Goal: Browse casually: Explore the website without a specific task or goal

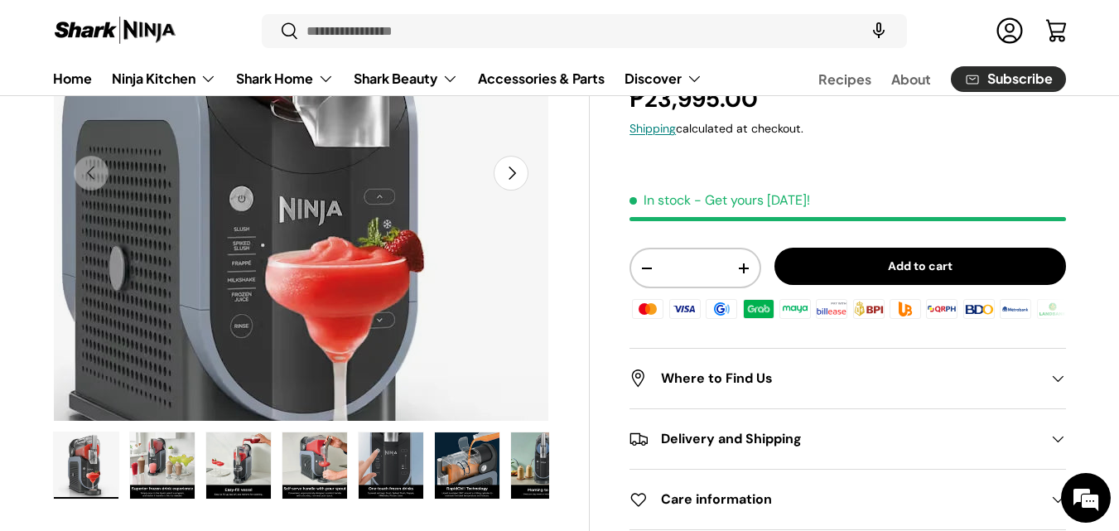
scroll to position [414, 0]
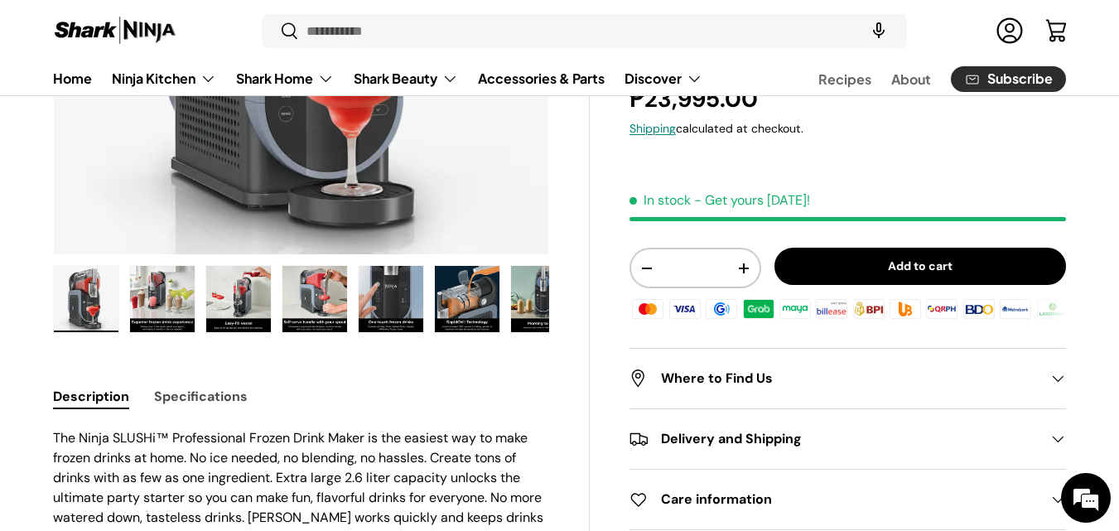
click at [246, 290] on img "Gallery Viewer" at bounding box center [238, 299] width 65 height 66
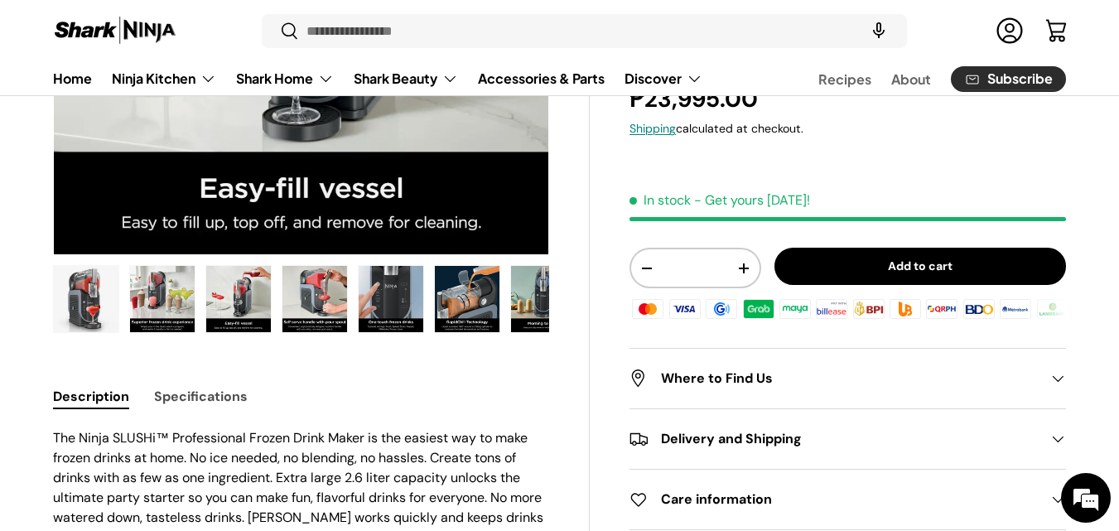
click at [303, 295] on img "Gallery Viewer" at bounding box center [315, 299] width 65 height 66
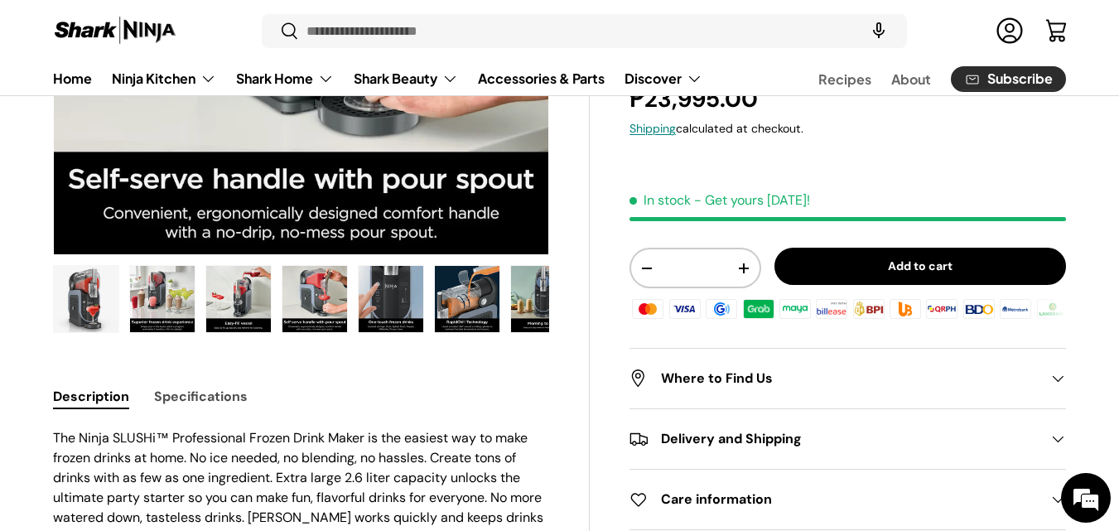
click at [349, 300] on ul "Load image 1 in gallery view Load image 2 in gallery view Load image 3 in galle…" at bounding box center [301, 301] width 496 height 73
click at [411, 318] on img "Gallery Viewer" at bounding box center [391, 299] width 65 height 66
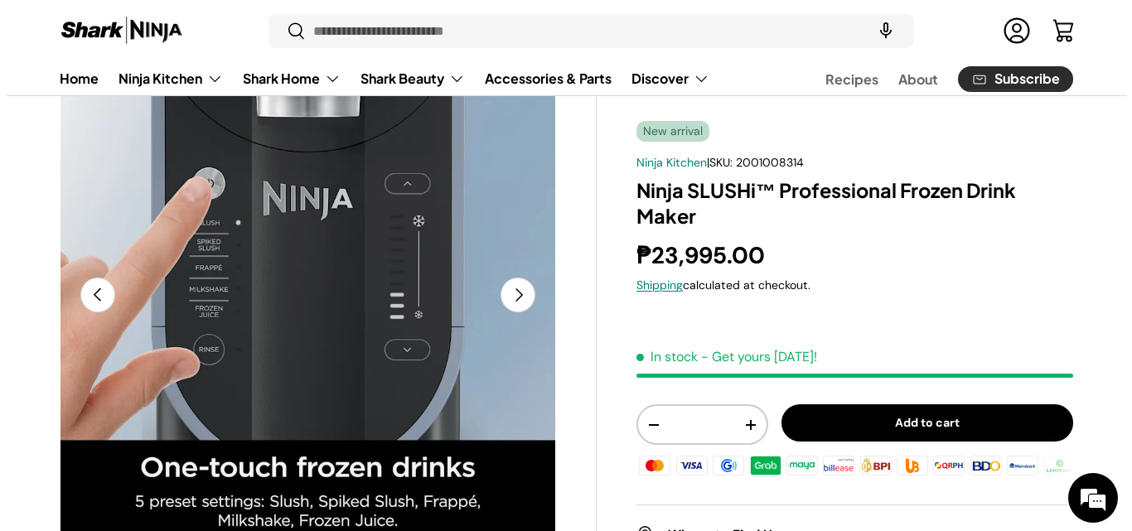
scroll to position [0, 0]
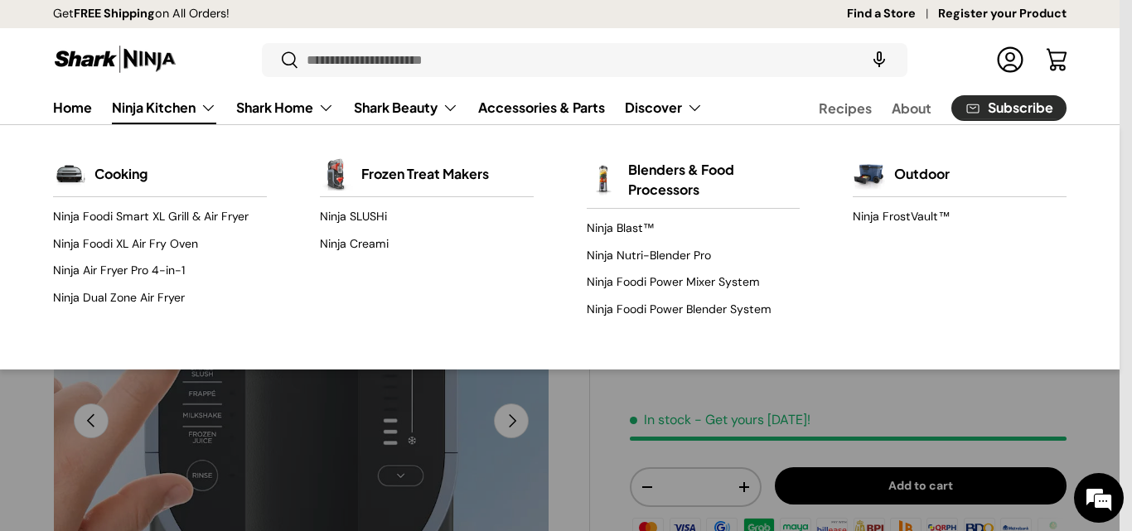
click at [159, 103] on link "Ninja Kitchen" at bounding box center [164, 107] width 104 height 33
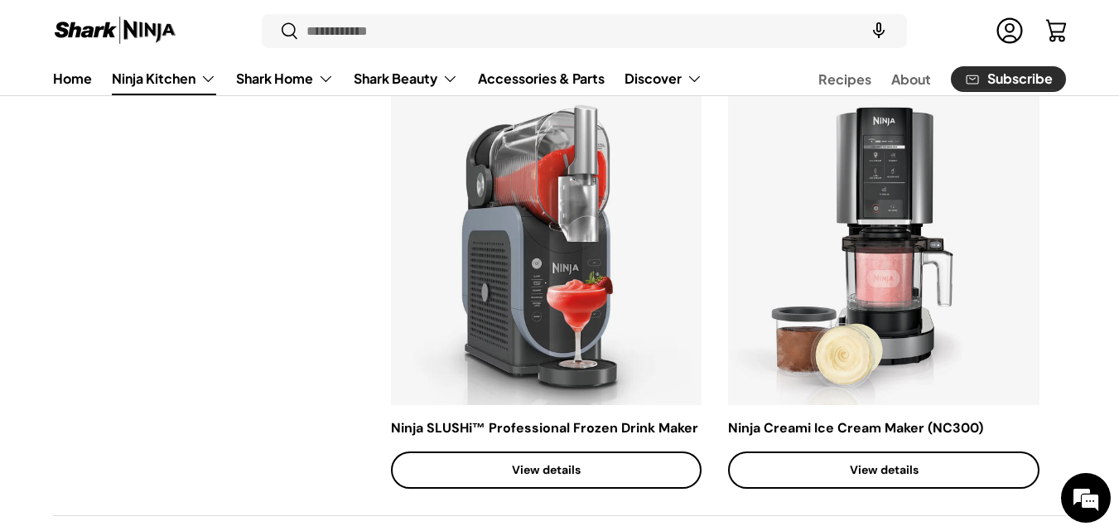
click at [71, 311] on th "Facet" at bounding box center [222, 292] width 338 height 448
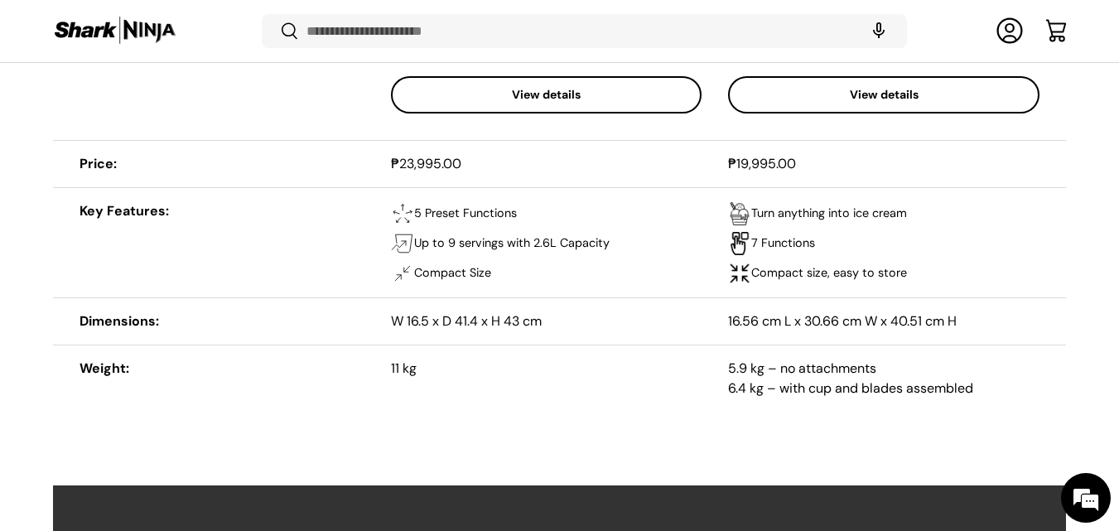
scroll to position [1240, 0]
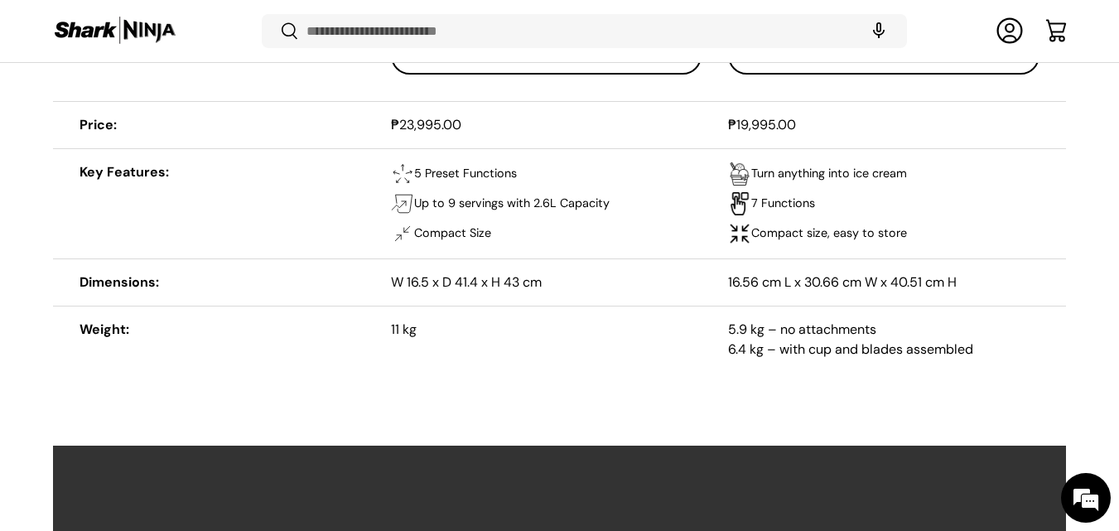
click at [19, 307] on div "A table comparing the facets of 2 products Facet Ninja SLUSHi™ Professional Fro…" at bounding box center [559, 21] width 1119 height 737
